Goal: Transaction & Acquisition: Subscribe to service/newsletter

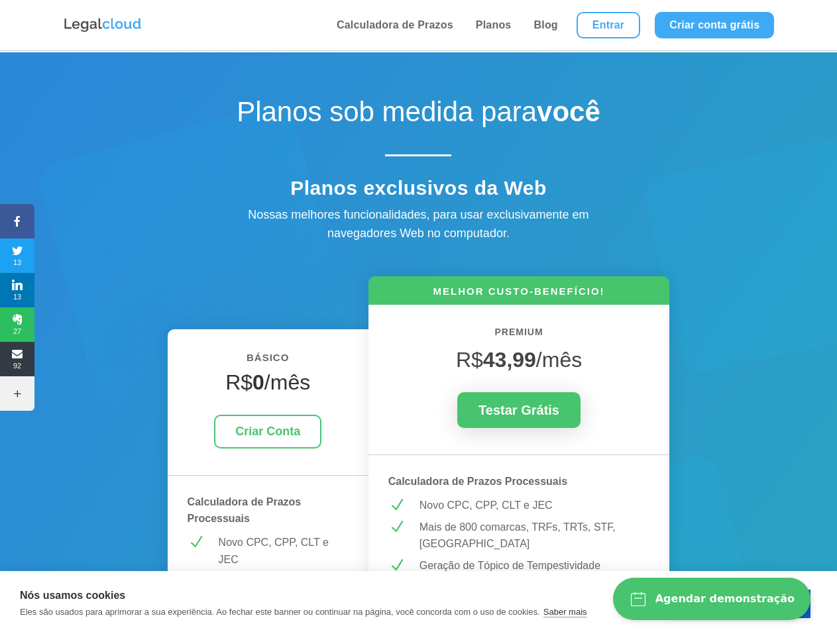
click at [17, 221] on icon at bounding box center [17, 221] width 34 height 11
click at [17, 256] on span "13" at bounding box center [17, 255] width 34 height 21
click at [17, 290] on span "13" at bounding box center [17, 290] width 34 height 21
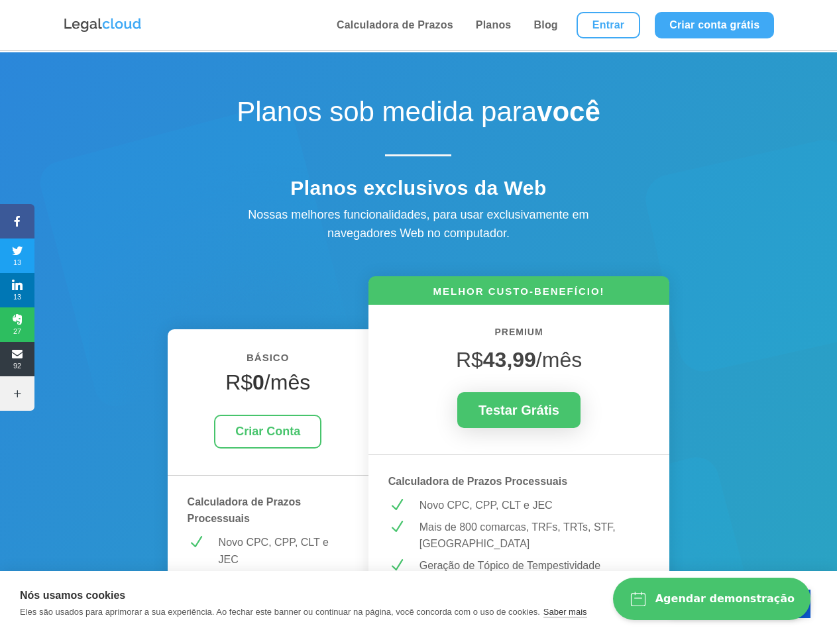
click at [17, 325] on span "27" at bounding box center [17, 324] width 34 height 21
click at [17, 359] on span "92" at bounding box center [17, 359] width 34 height 21
click at [17, 394] on icon at bounding box center [17, 393] width 34 height 11
